Goal: Task Accomplishment & Management: Manage account settings

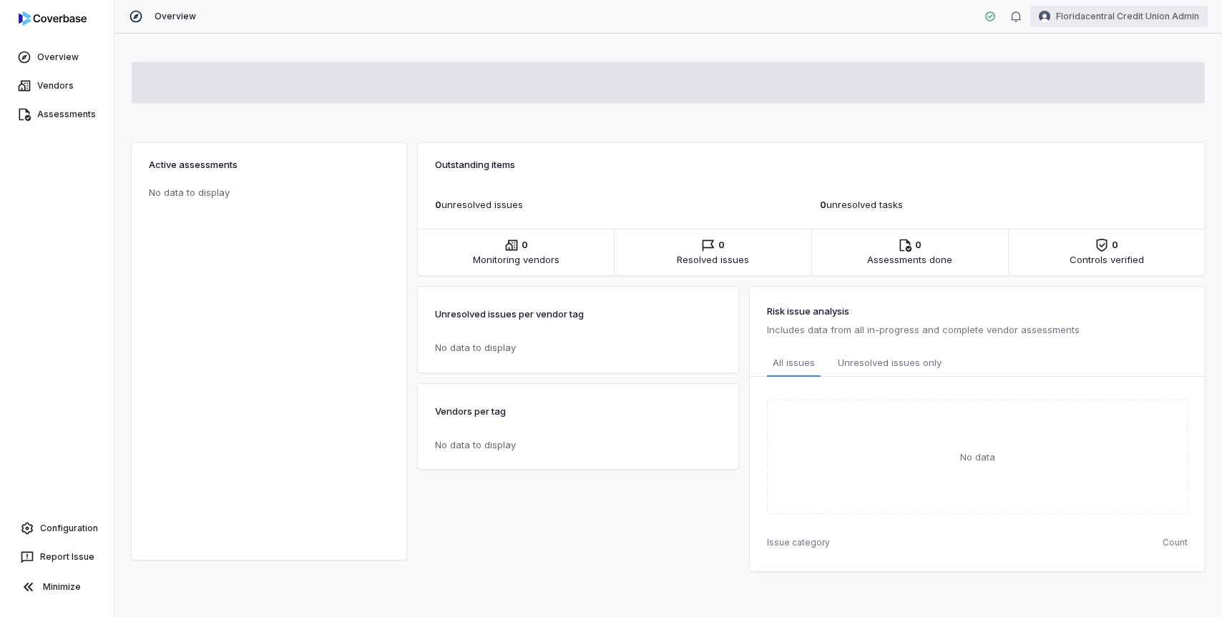
click at [1104, 19] on html "Overview Vendors Assessments Configuration Report Issue Minimize Overview Flori…" at bounding box center [611, 308] width 1222 height 617
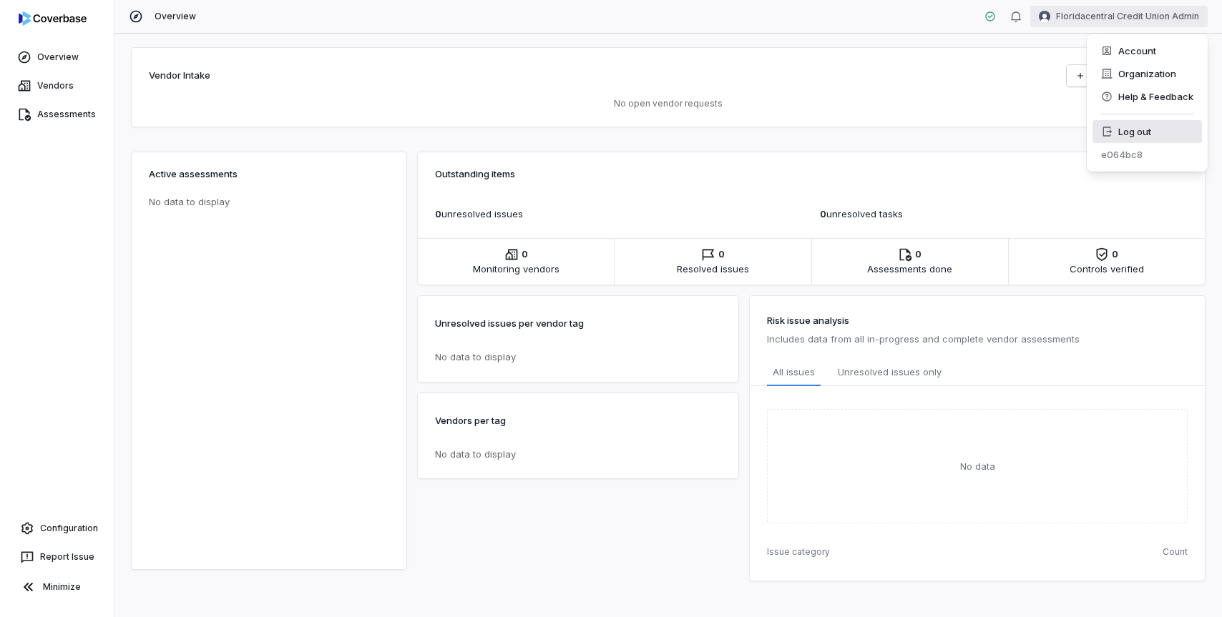
click at [1100, 134] on div "Log out" at bounding box center [1146, 131] width 109 height 23
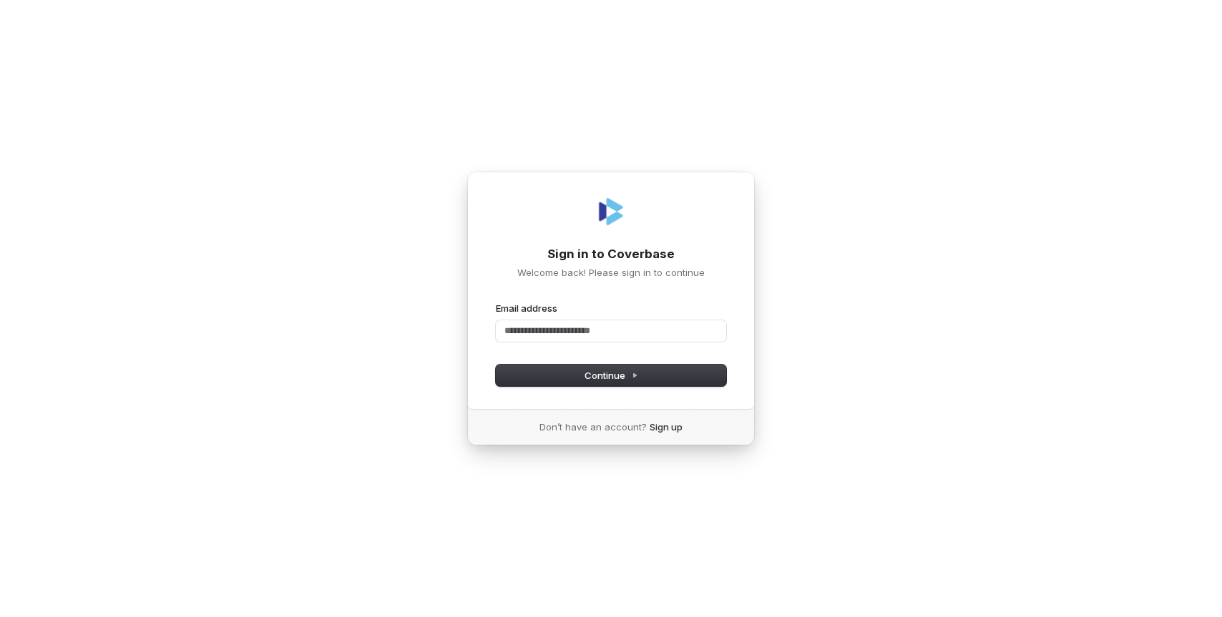
type input "*"
type input "**********"
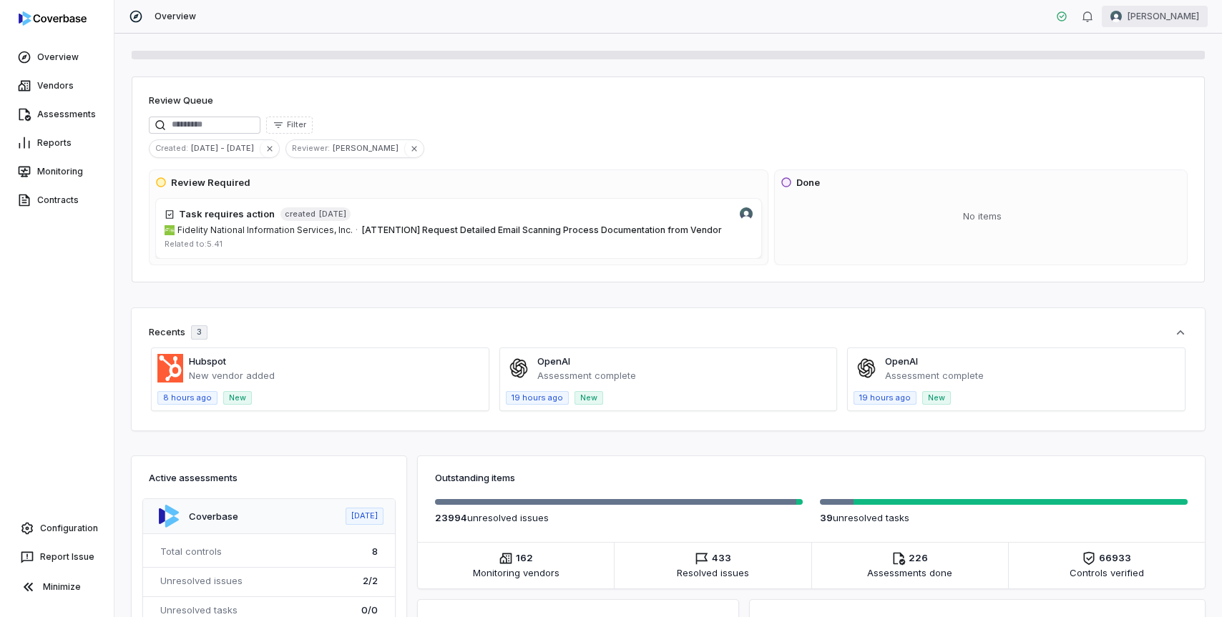
click at [1151, 23] on html "Overview Vendors Assessments Reports Monitoring Contracts Configuration Report …" at bounding box center [611, 308] width 1222 height 617
click at [1142, 76] on div "Organization" at bounding box center [1146, 73] width 109 height 23
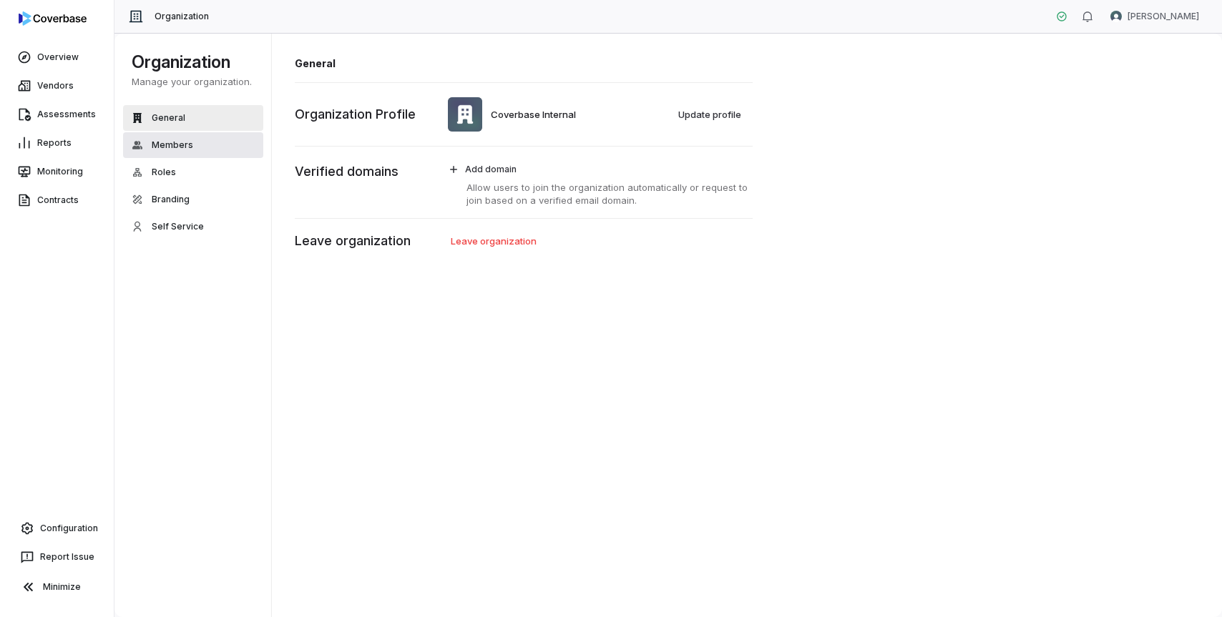
click at [200, 144] on button "Members" at bounding box center [193, 145] width 140 height 26
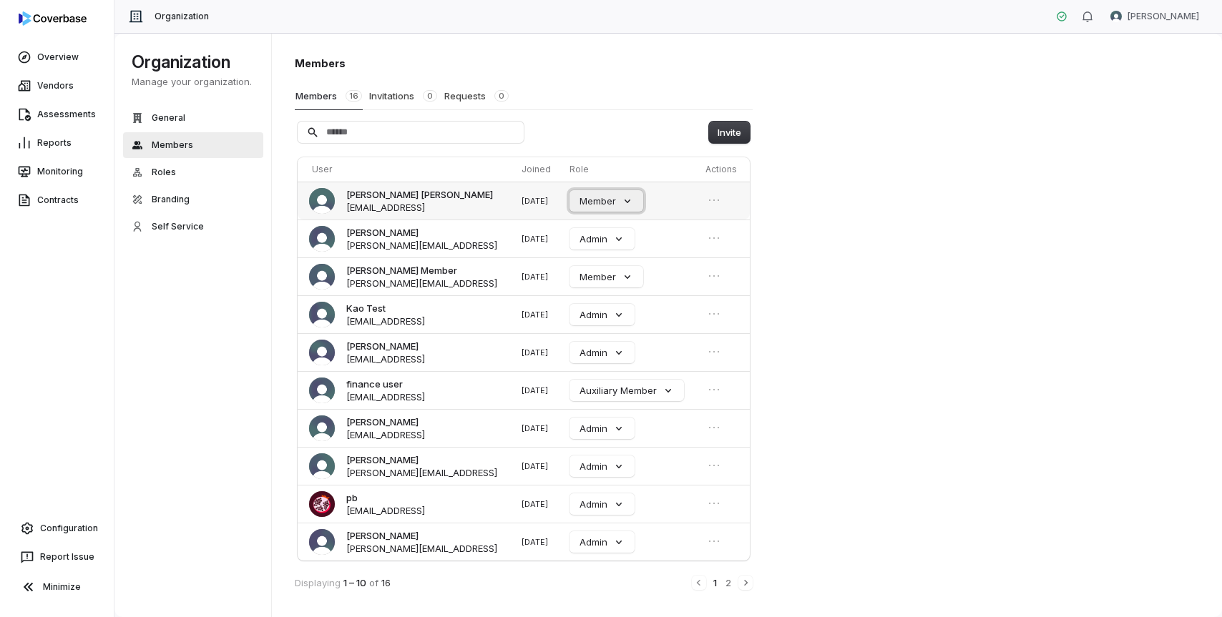
click at [631, 199] on button "Member" at bounding box center [606, 200] width 74 height 21
click at [615, 296] on div "Admin" at bounding box center [621, 290] width 100 height 24
click at [807, 196] on div "Members Members 16 Invitations 0 Requests 0 Invite User Joined Role Actions Gag…" at bounding box center [747, 325] width 951 height 585
